Goal: Task Accomplishment & Management: Manage account settings

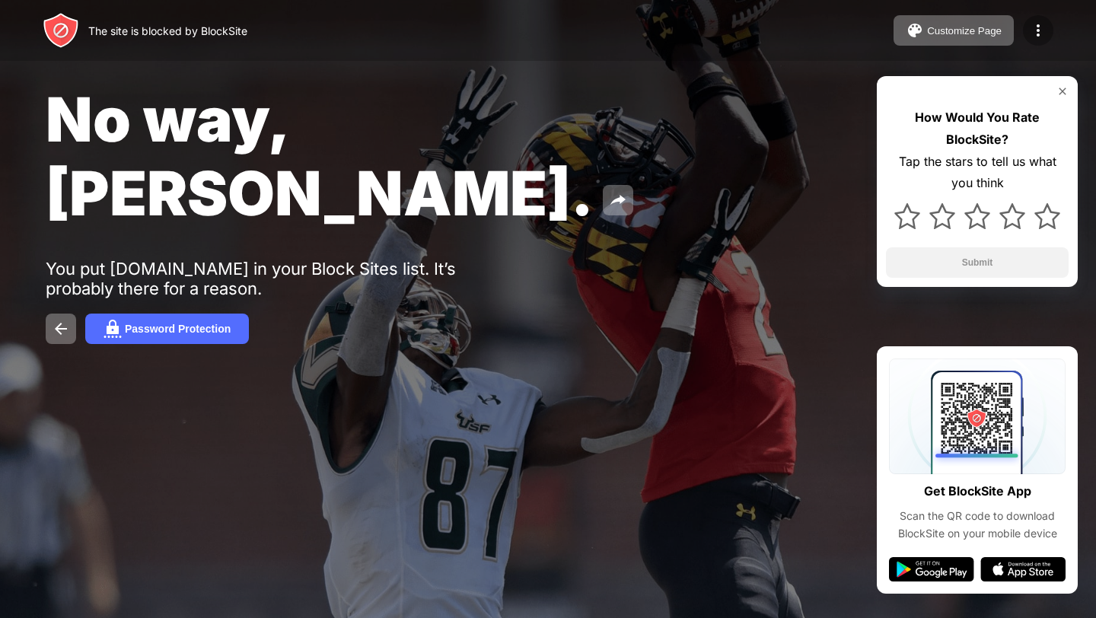
click at [1045, 38] on img at bounding box center [1038, 30] width 18 height 18
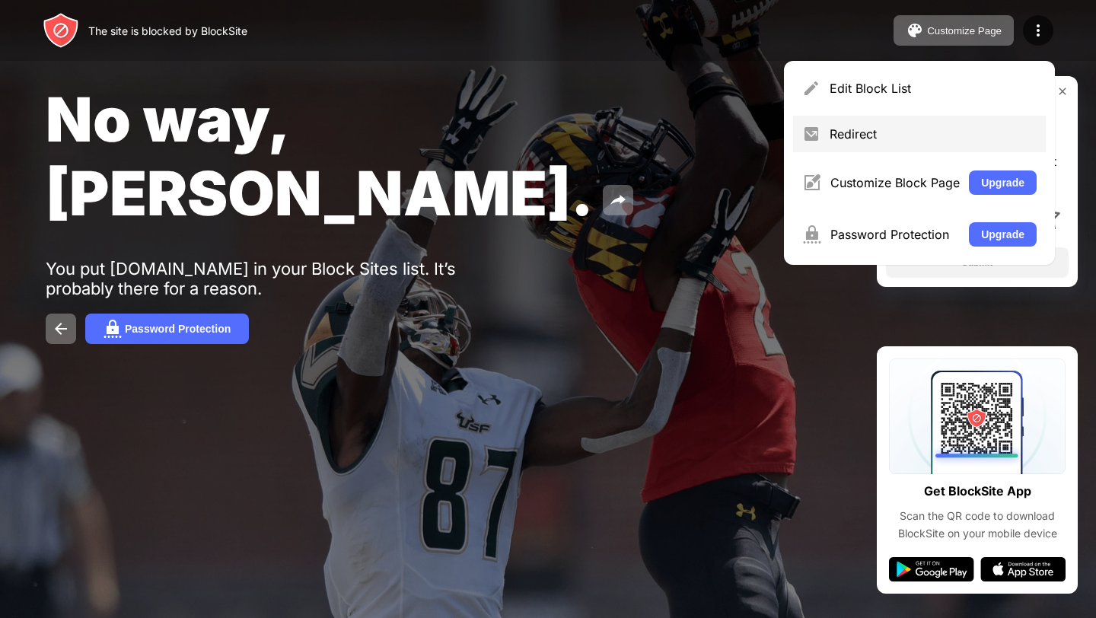
click at [952, 130] on div "Redirect" at bounding box center [932, 133] width 207 height 15
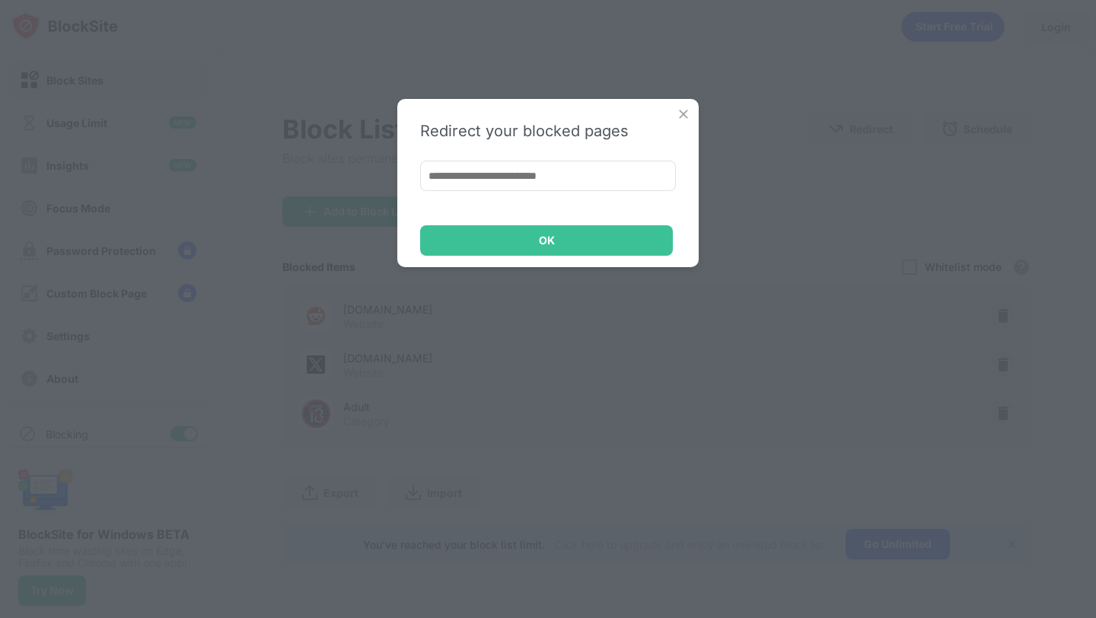
click at [676, 109] on img at bounding box center [683, 114] width 15 height 15
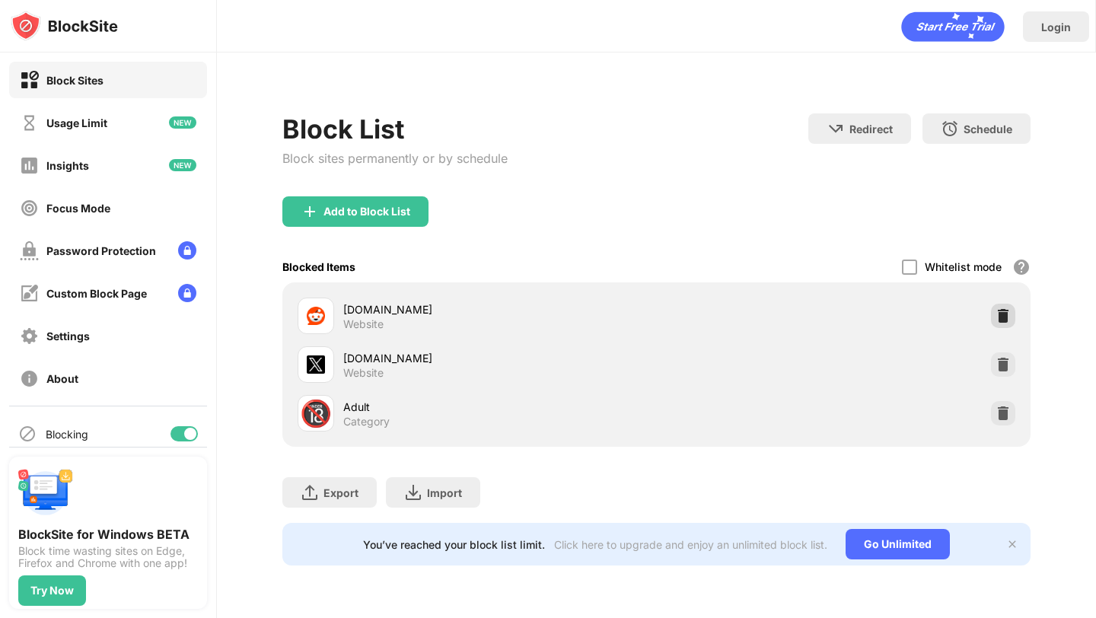
click at [996, 319] on img at bounding box center [1002, 315] width 15 height 15
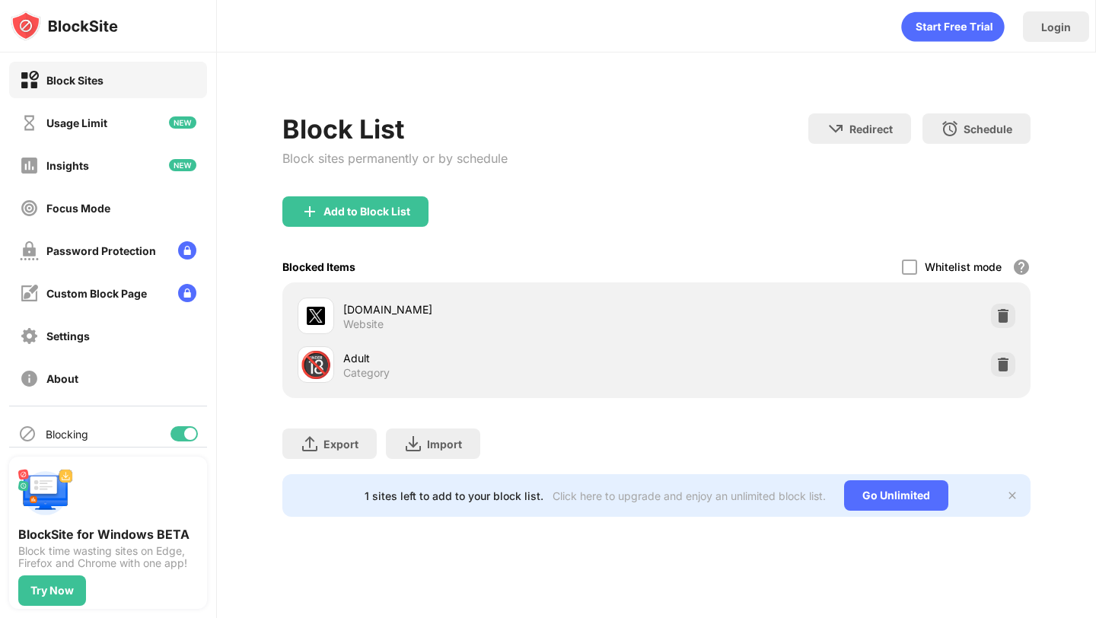
click at [999, 317] on img at bounding box center [1002, 315] width 15 height 15
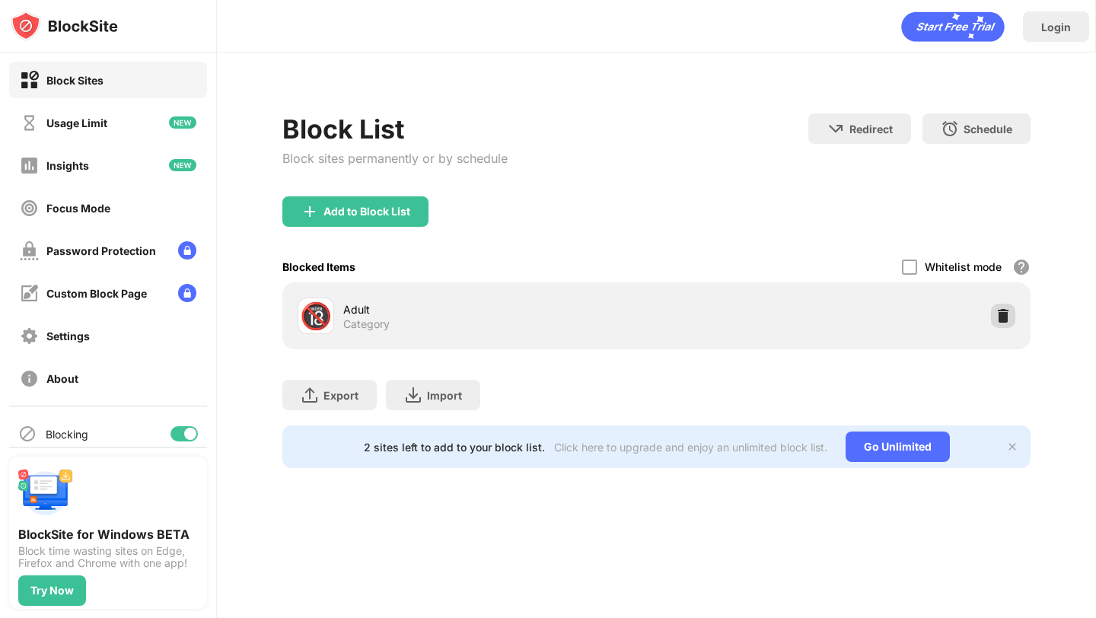
click at [991, 310] on div at bounding box center [1003, 316] width 24 height 24
